Goal: Navigation & Orientation: Find specific page/section

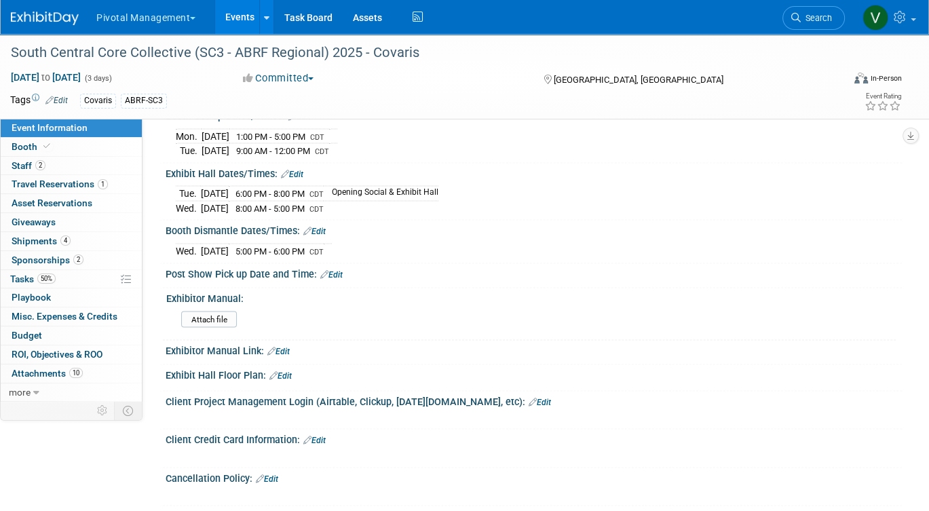
click at [227, 12] on link "Events" at bounding box center [240, 17] width 50 height 34
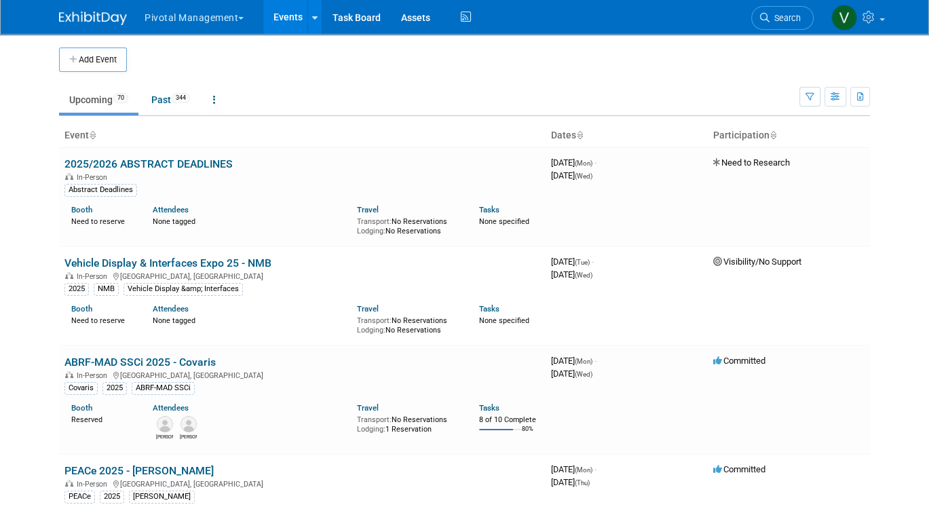
scroll to position [3101, 0]
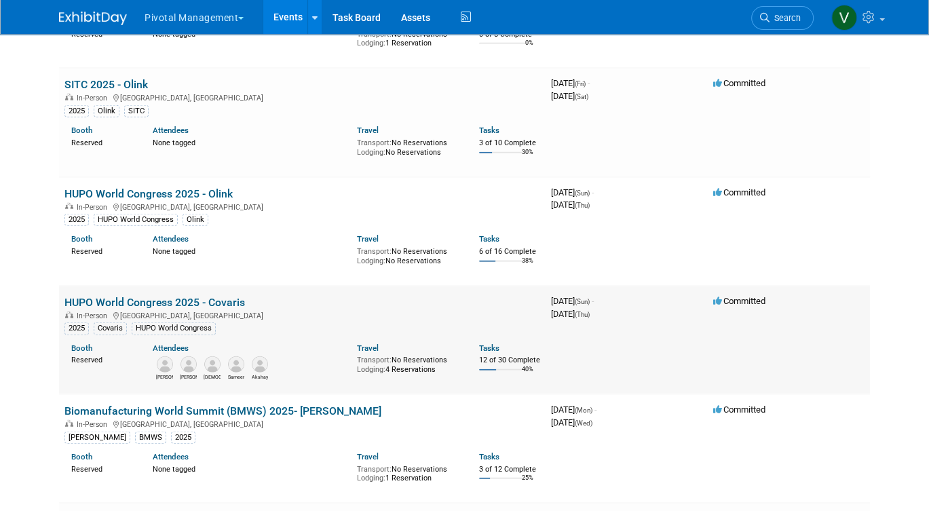
click at [88, 365] on div "Reserved" at bounding box center [101, 359] width 61 height 12
click at [83, 353] on link "Booth" at bounding box center [81, 348] width 21 height 10
